Goal: Navigation & Orientation: Go to known website

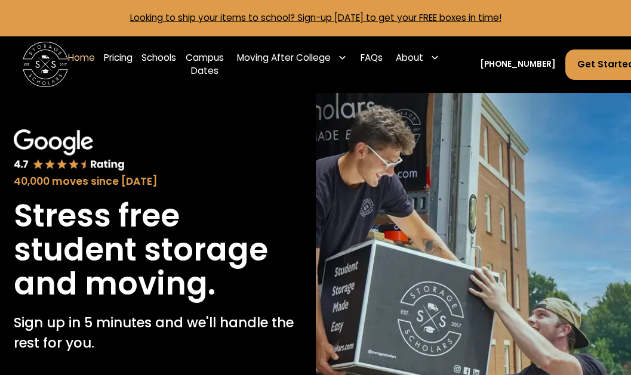
click at [77, 60] on link "Home" at bounding box center [81, 64] width 27 height 45
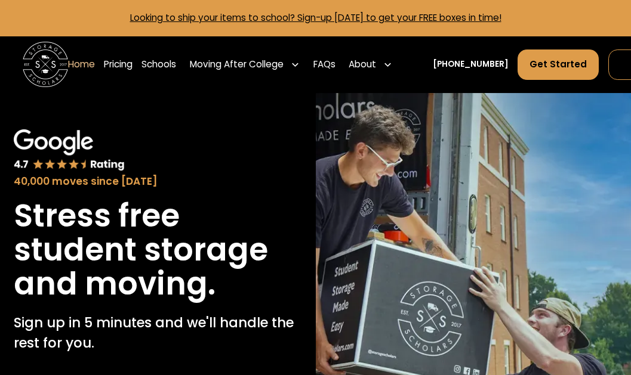
scroll to position [4, 0]
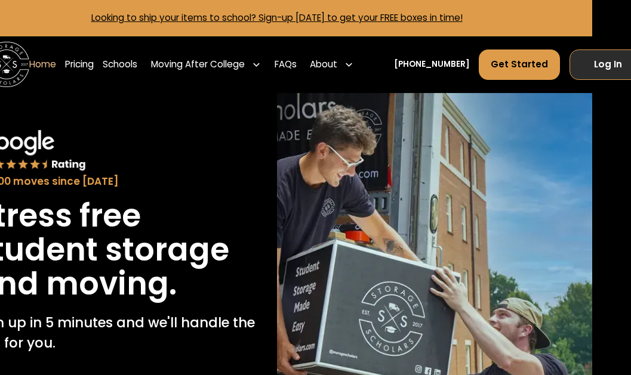
click at [581, 66] on link "Log In" at bounding box center [607, 65] width 77 height 30
